Goal: Task Accomplishment & Management: Manage account settings

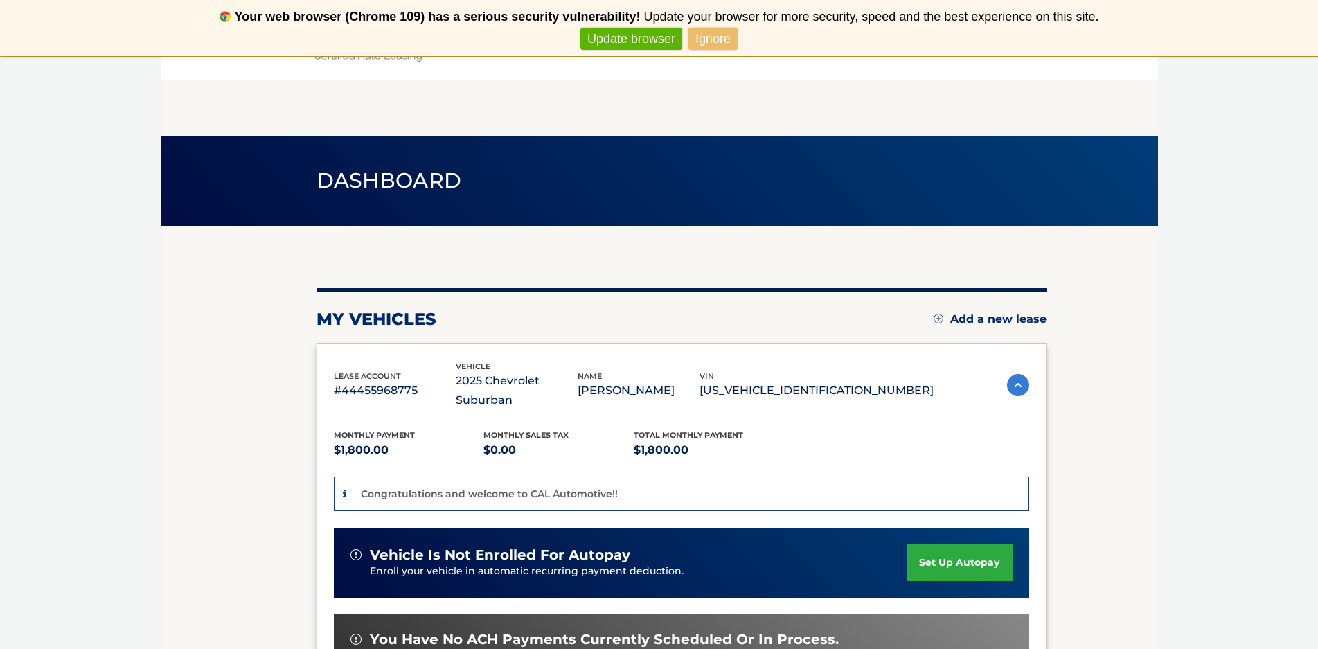
click at [1121, 358] on section "my vehicles Add a new lease lease account #44455968775 vehicle 2025 Chevrolet S…" at bounding box center [659, 544] width 997 height 636
drag, startPoint x: 797, startPoint y: 216, endPoint x: 604, endPoint y: 195, distance: 194.4
click at [794, 216] on header "Dashboard" at bounding box center [659, 181] width 686 height 90
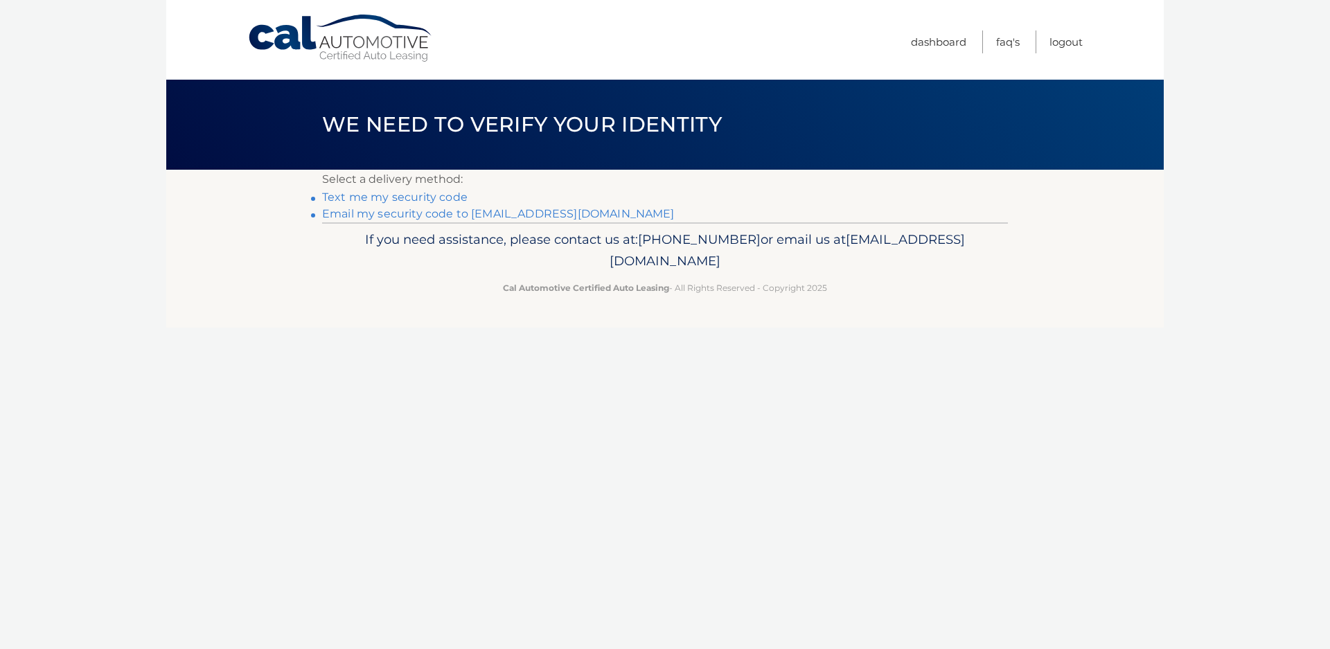
click at [388, 214] on link "Email my security code to j*@cppre.com" at bounding box center [498, 213] width 352 height 13
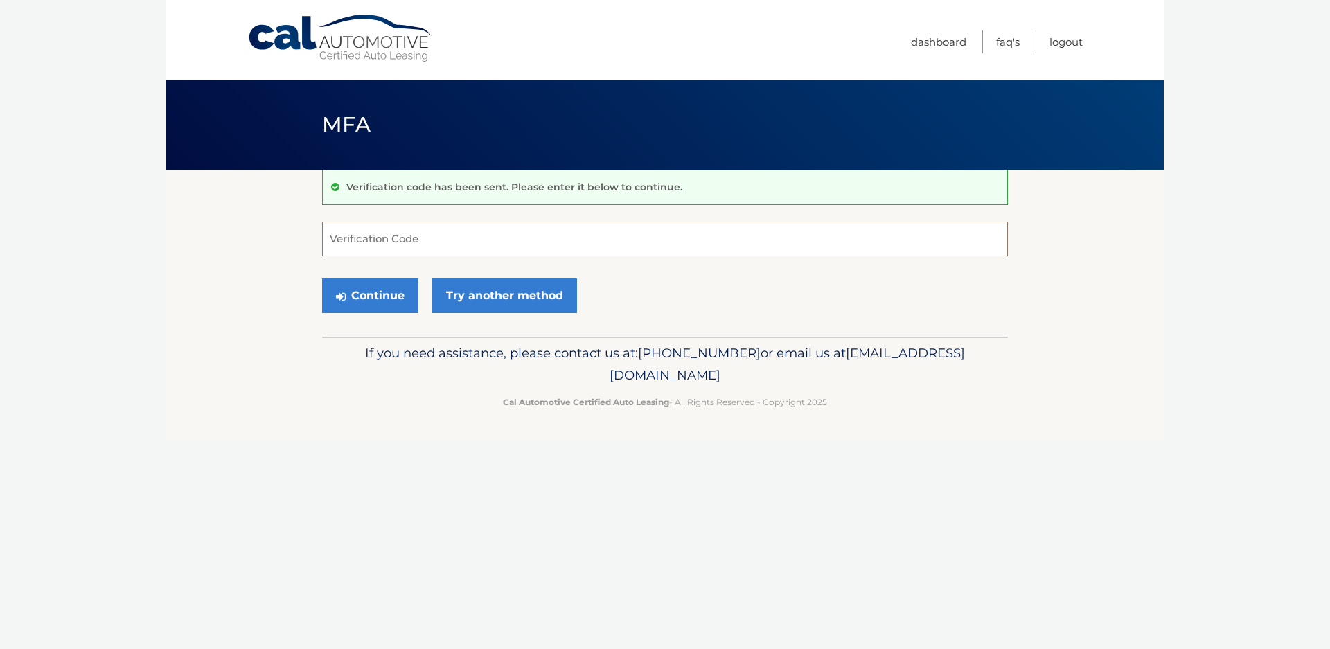
click at [417, 233] on input "Verification Code" at bounding box center [665, 239] width 686 height 35
paste input "262243"
click at [378, 301] on button "Continue" at bounding box center [370, 295] width 96 height 35
drag, startPoint x: 405, startPoint y: 242, endPoint x: 296, endPoint y: 240, distance: 108.8
click at [298, 240] on section "Verification code has been sent. Please enter it below to continue. 262243 Veri…" at bounding box center [664, 253] width 997 height 167
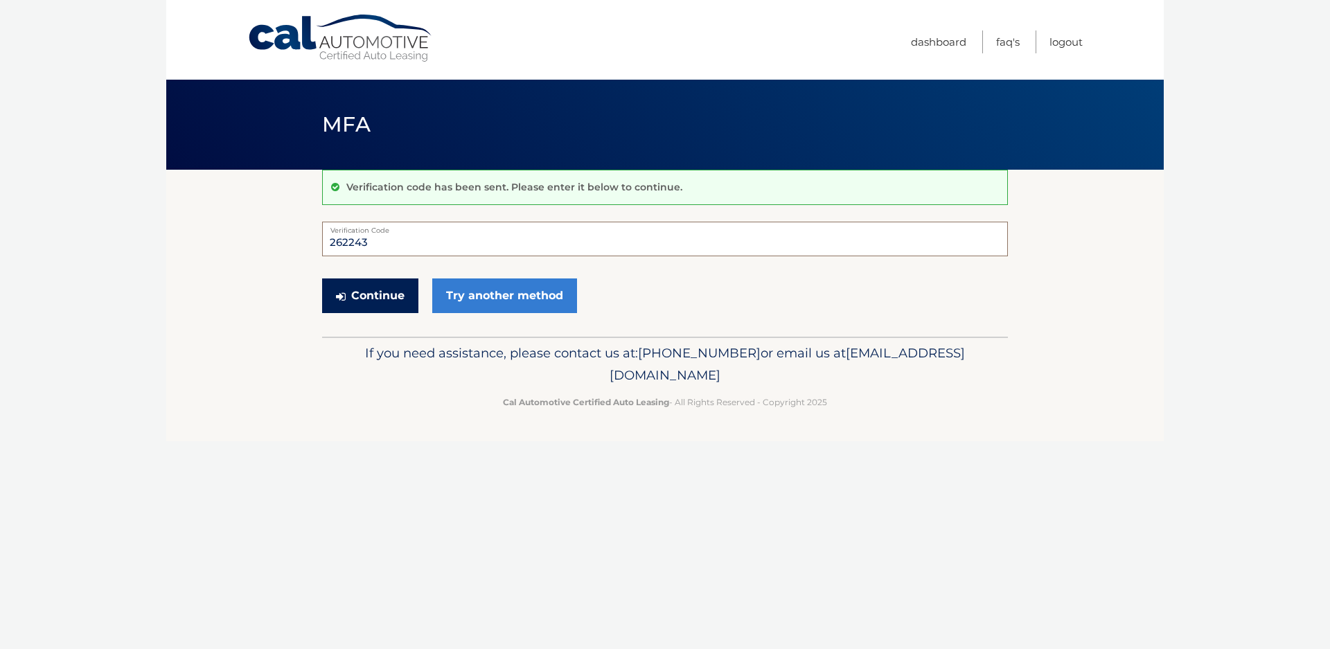
type input "262243"
click at [341, 294] on icon "submit" at bounding box center [341, 296] width 10 height 11
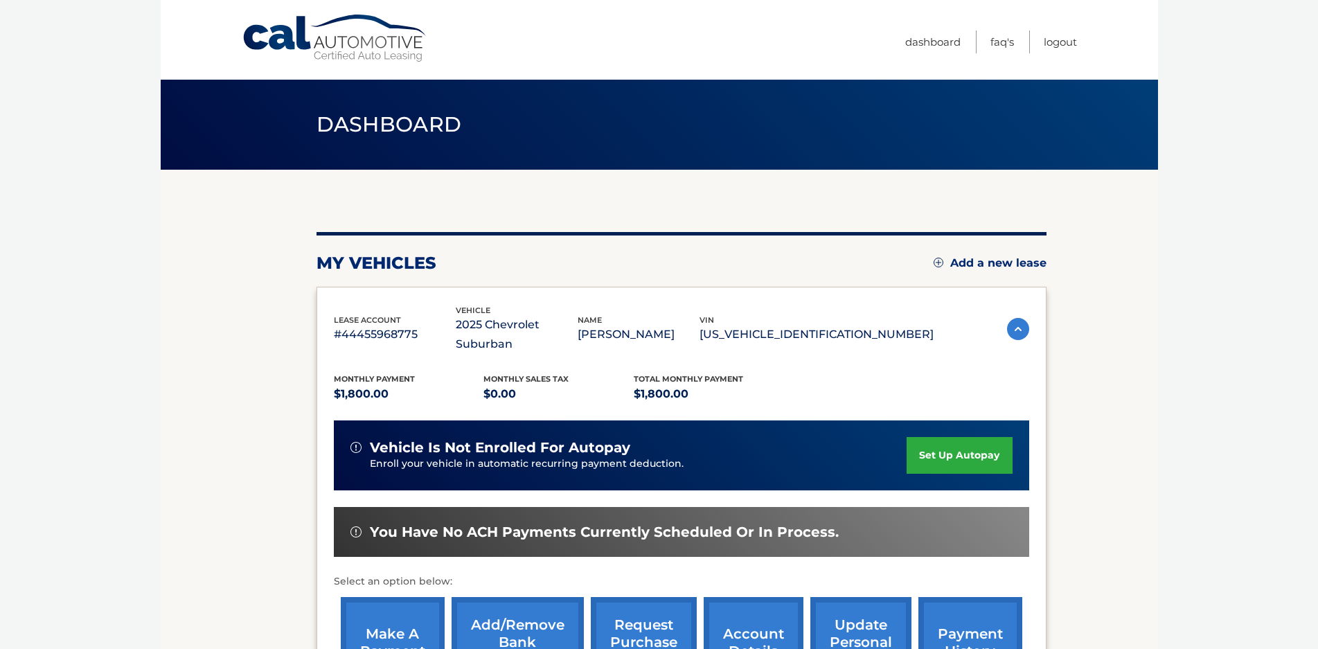
scroll to position [190, 0]
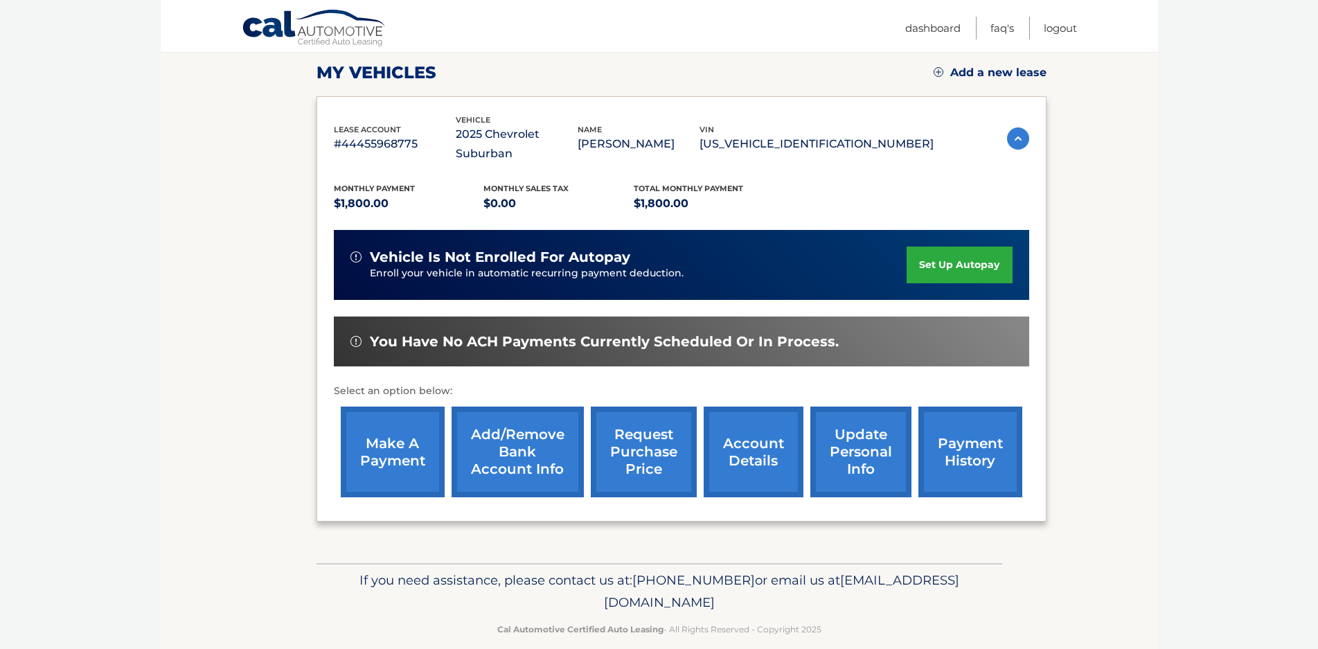
click at [944, 429] on link "payment history" at bounding box center [970, 451] width 104 height 91
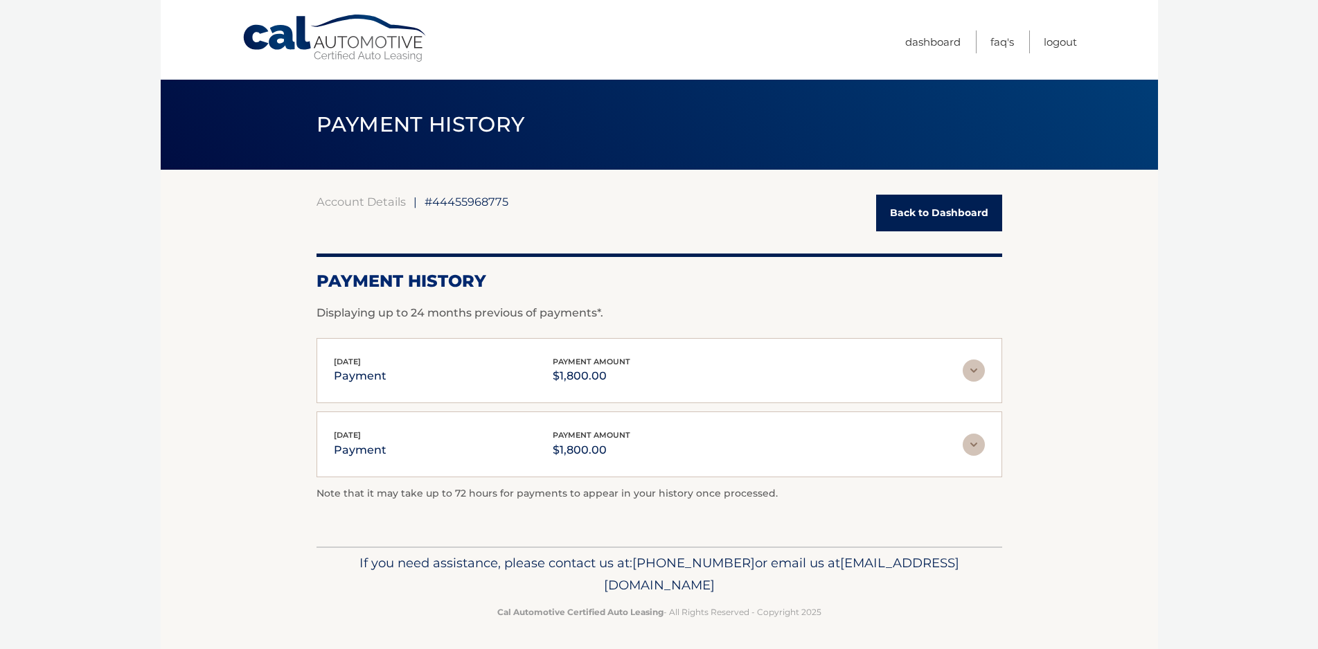
drag, startPoint x: 562, startPoint y: 21, endPoint x: 1100, endPoint y: 300, distance: 606.4
click at [1130, 311] on section "Account Details | #44455968775 Back to Dashboard Payment History Displaying up …" at bounding box center [659, 358] width 997 height 377
click at [1062, 45] on link "Logout" at bounding box center [1060, 41] width 33 height 23
